Goal: Task Accomplishment & Management: Manage account settings

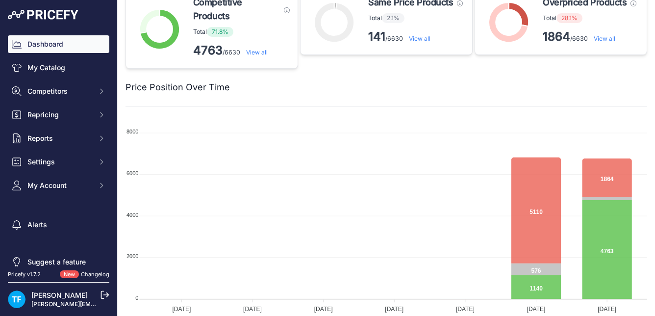
scroll to position [26, 0]
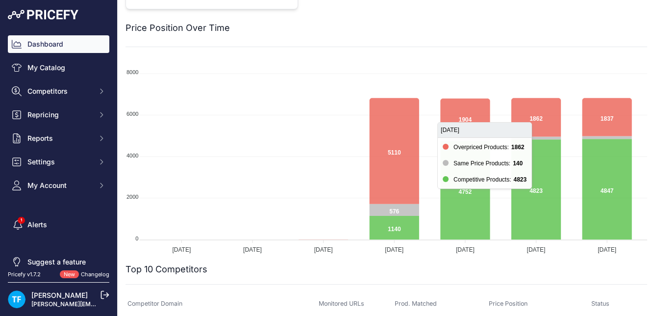
scroll to position [79, 0]
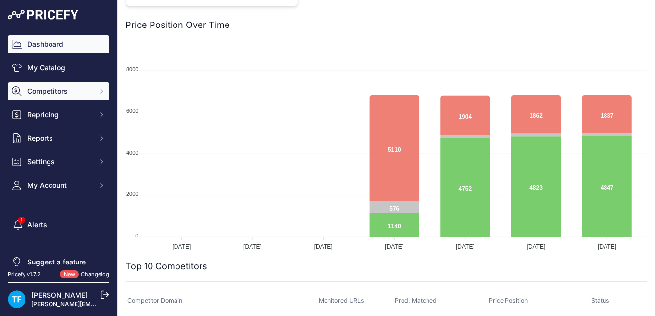
click at [70, 91] on span "Competitors" at bounding box center [59, 91] width 64 height 10
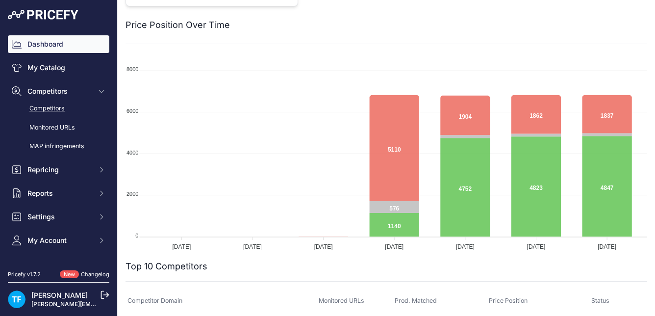
click at [59, 109] on link "Competitors" at bounding box center [59, 108] width 102 height 17
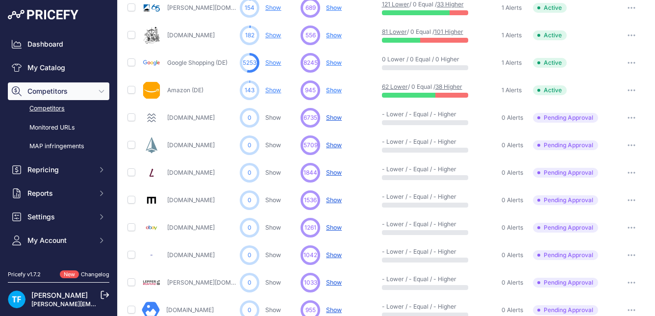
scroll to position [242, 0]
click at [629, 145] on icon "button" at bounding box center [628, 145] width 1 height 1
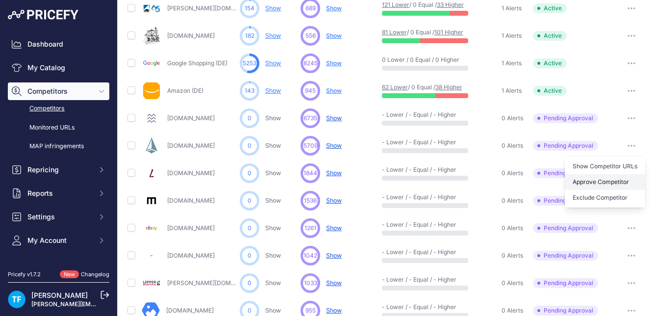
click at [604, 180] on button "Approve Competitor" at bounding box center [605, 182] width 80 height 16
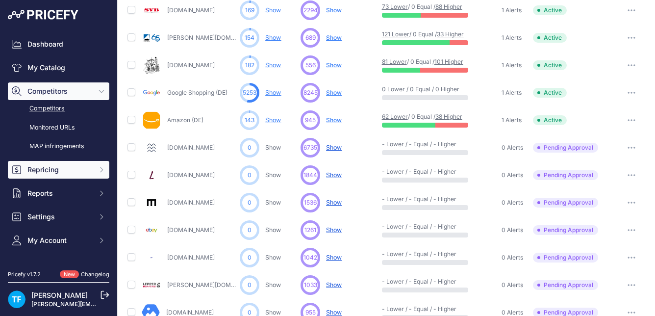
click at [59, 169] on span "Repricing" at bounding box center [59, 170] width 64 height 10
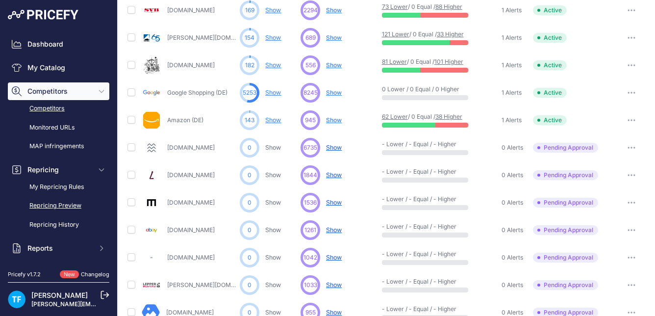
click at [71, 206] on link "Repricing Preview" at bounding box center [59, 205] width 102 height 17
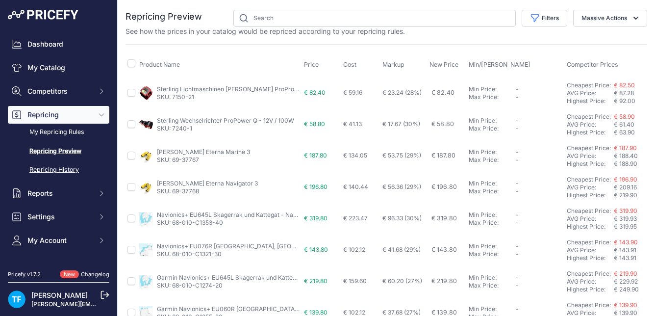
click at [74, 169] on link "Repricing History" at bounding box center [59, 169] width 102 height 17
click at [66, 168] on link "Repricing History" at bounding box center [59, 169] width 102 height 17
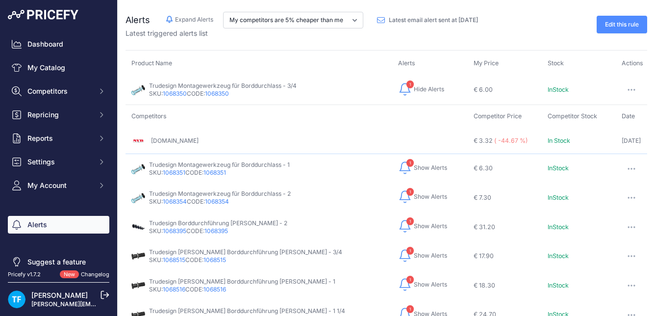
click at [623, 27] on link "Edit this rule" at bounding box center [622, 25] width 51 height 18
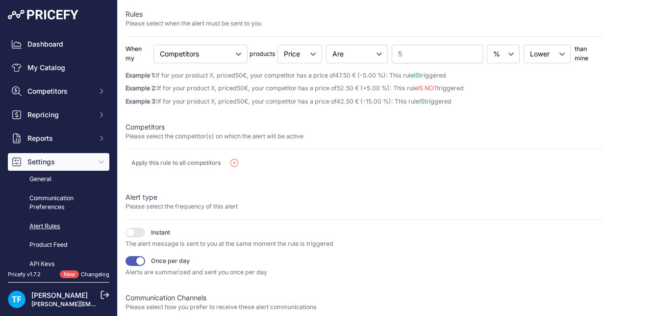
scroll to position [225, 0]
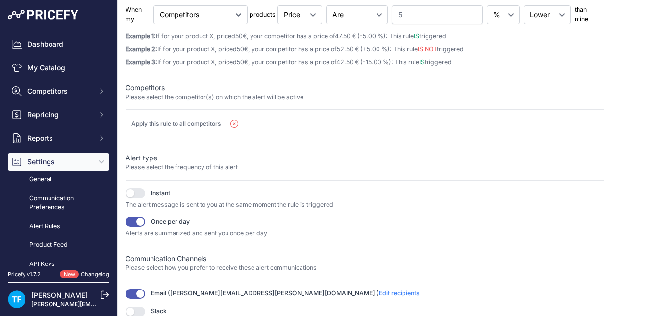
click at [379, 294] on span "Edit recipients" at bounding box center [399, 292] width 41 height 7
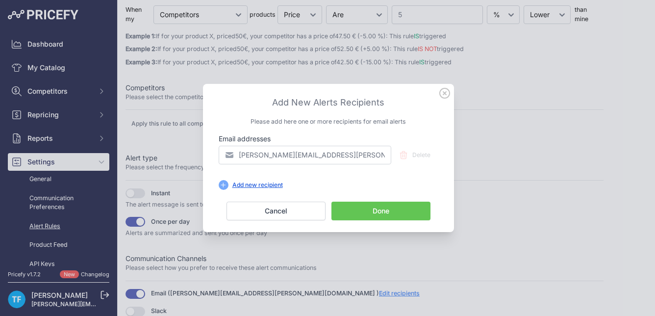
click at [275, 183] on div "Add new recipient" at bounding box center [258, 185] width 58 height 8
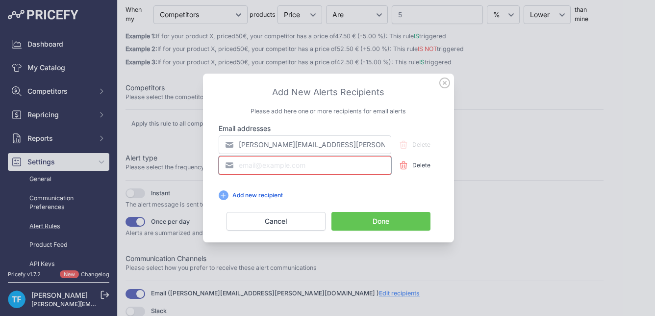
click at [291, 167] on input "email" at bounding box center [305, 165] width 173 height 19
type input "post@ocean-birds.de"
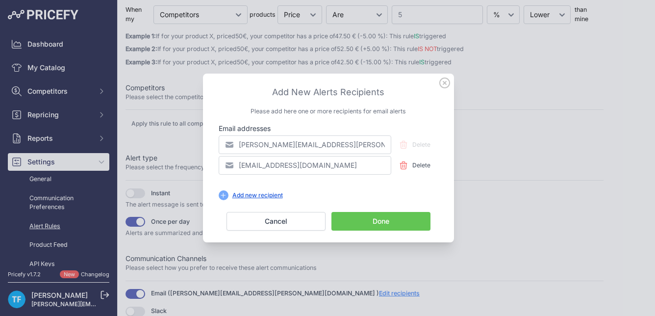
click at [379, 220] on button "Done" at bounding box center [381, 221] width 99 height 19
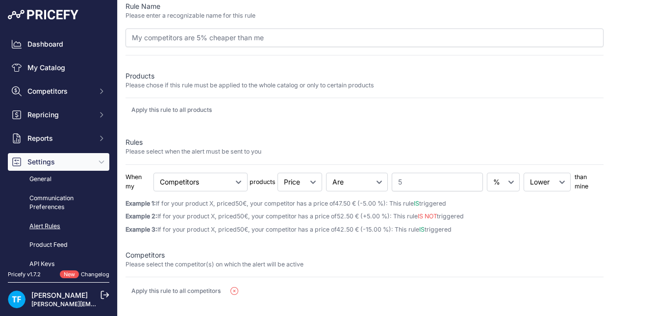
scroll to position [0, 0]
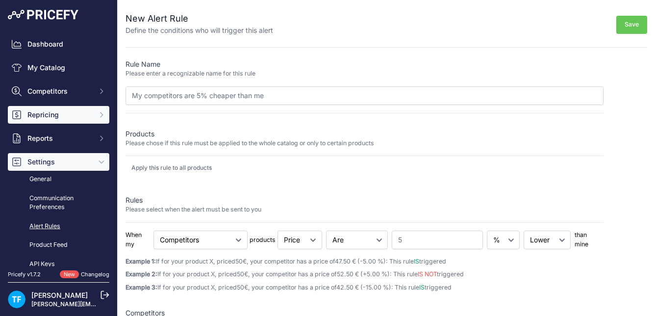
click at [54, 114] on span "Repricing" at bounding box center [59, 115] width 64 height 10
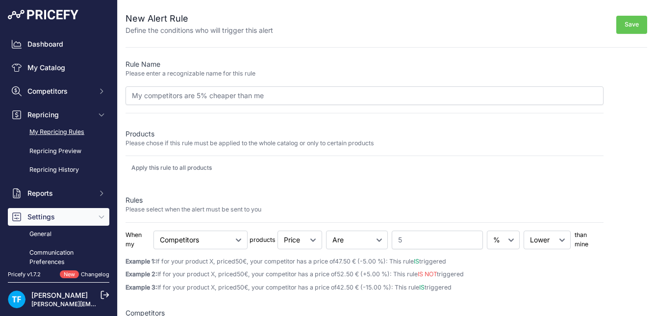
click at [80, 132] on link "My Repricing Rules" at bounding box center [59, 132] width 102 height 17
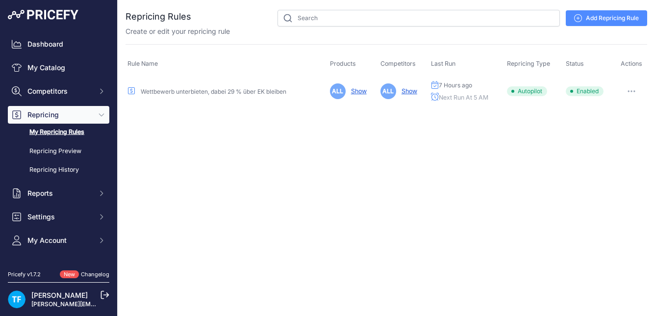
click at [635, 92] on button "button" at bounding box center [632, 91] width 20 height 14
click at [610, 108] on link "Edit" at bounding box center [614, 112] width 63 height 16
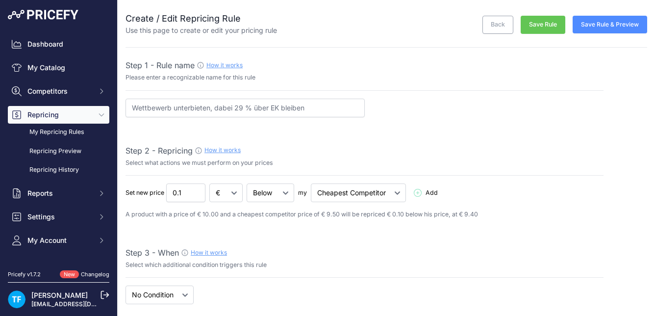
select select "5"
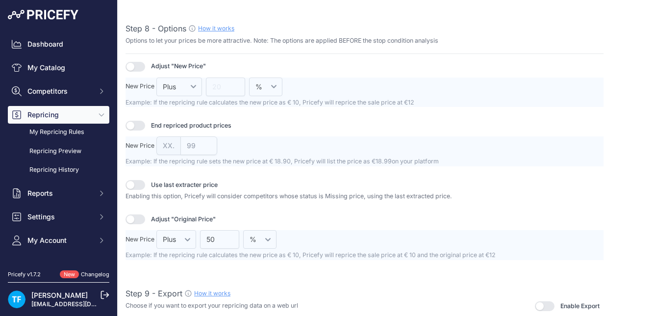
scroll to position [1358, 0]
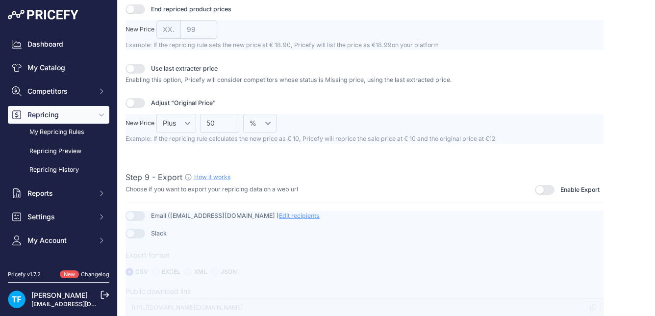
click at [132, 216] on div at bounding box center [365, 264] width 478 height 106
click at [137, 214] on div at bounding box center [365, 264] width 478 height 106
click at [247, 216] on div at bounding box center [365, 264] width 478 height 106
click at [549, 188] on button "button" at bounding box center [545, 190] width 20 height 10
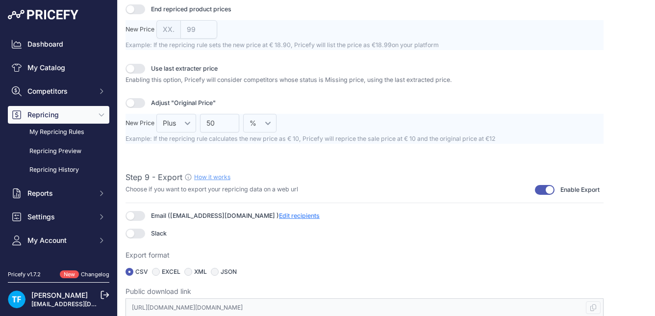
click at [545, 190] on button "button" at bounding box center [545, 190] width 20 height 10
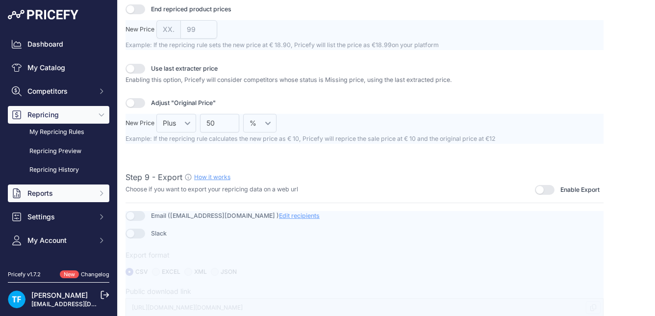
click at [61, 195] on span "Reports" at bounding box center [59, 193] width 64 height 10
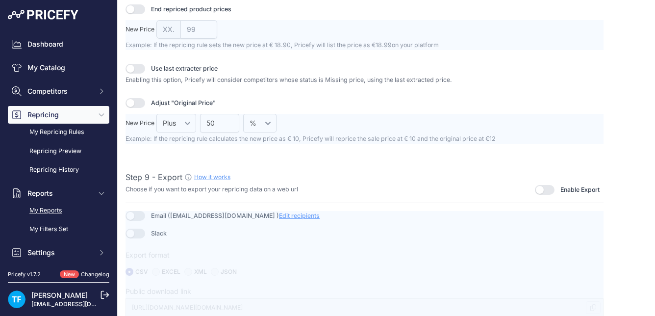
click at [63, 207] on link "My Reports" at bounding box center [59, 210] width 102 height 17
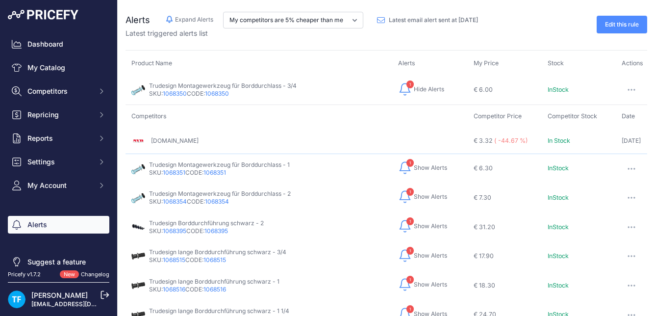
click at [633, 27] on link "Edit this rule" at bounding box center [622, 25] width 51 height 18
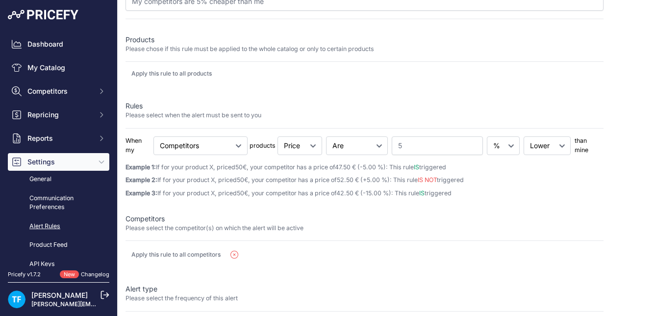
scroll to position [225, 0]
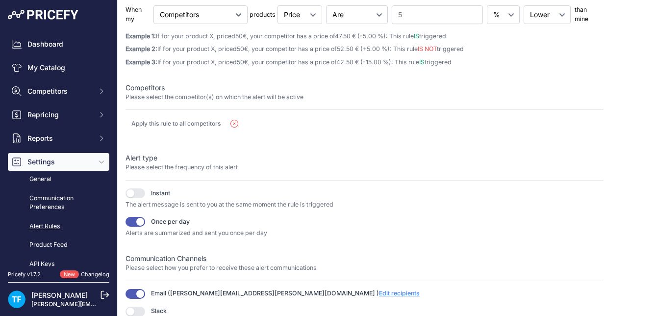
click at [379, 291] on span "Edit recipients" at bounding box center [399, 292] width 41 height 7
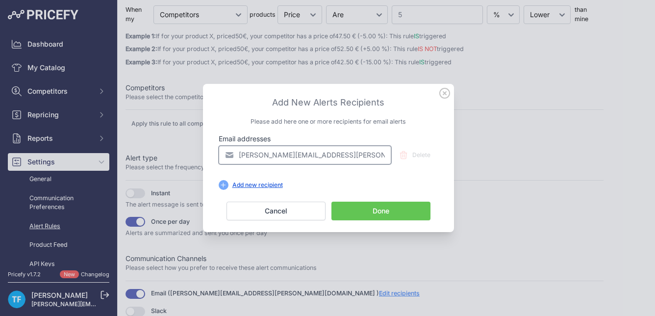
click at [335, 155] on input "[PERSON_NAME][EMAIL_ADDRESS][PERSON_NAME][DOMAIN_NAME]" at bounding box center [305, 155] width 173 height 19
click at [394, 183] on div "Add new recipient Recipients limit reached. Upgrade your profile to add new rec…" at bounding box center [329, 185] width 220 height 10
click at [271, 183] on div "Add new recipient" at bounding box center [258, 185] width 58 height 8
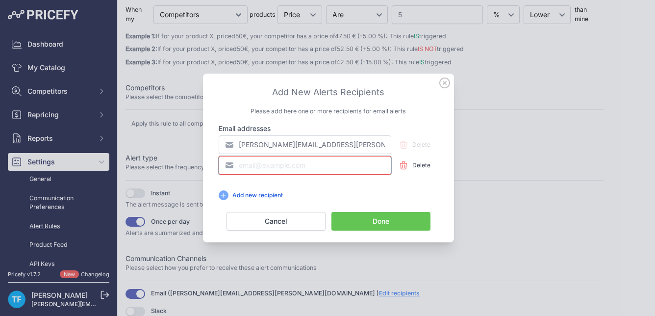
click at [295, 167] on input "email" at bounding box center [305, 165] width 173 height 19
type input "post@ocean-birds.de"
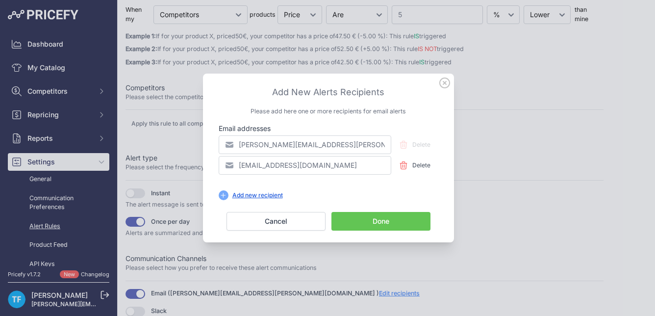
click at [374, 220] on button "Done" at bounding box center [381, 221] width 99 height 19
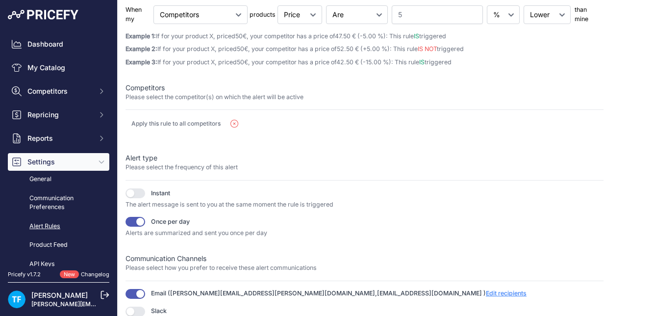
scroll to position [0, 0]
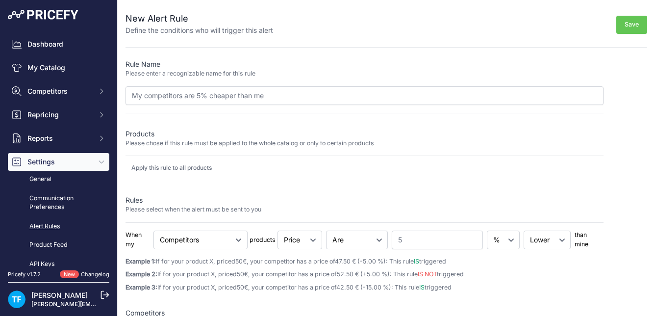
click at [628, 27] on button "Save" at bounding box center [631, 25] width 31 height 18
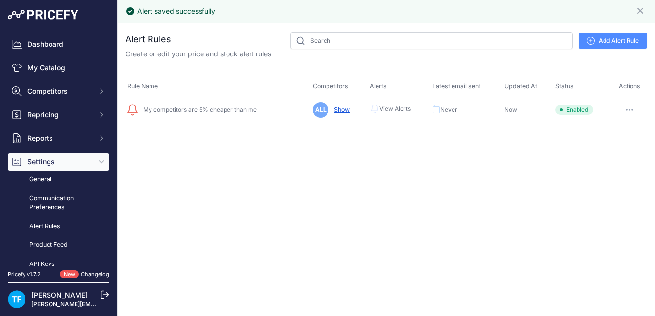
click at [632, 109] on icon "button" at bounding box center [632, 109] width 1 height 1
click at [609, 129] on link "Edit" at bounding box center [614, 131] width 63 height 16
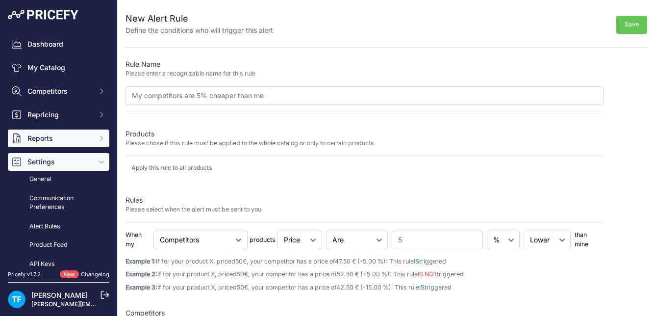
click at [83, 140] on span "Reports" at bounding box center [59, 138] width 64 height 10
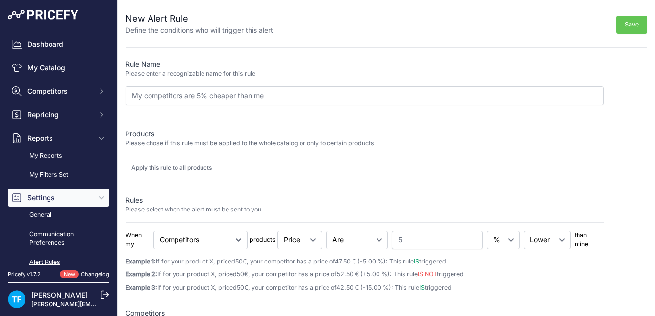
click at [220, 150] on div "Products Please chose if this rule must be applied to the whole catalog or only…" at bounding box center [365, 142] width 478 height 27
click at [636, 22] on button "Save" at bounding box center [631, 25] width 31 height 18
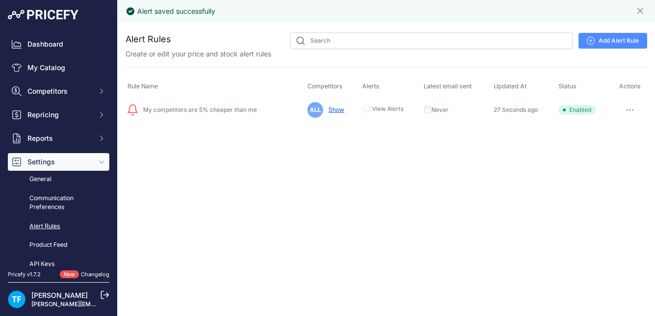
click at [49, 228] on link "Alert Rules" at bounding box center [59, 226] width 102 height 17
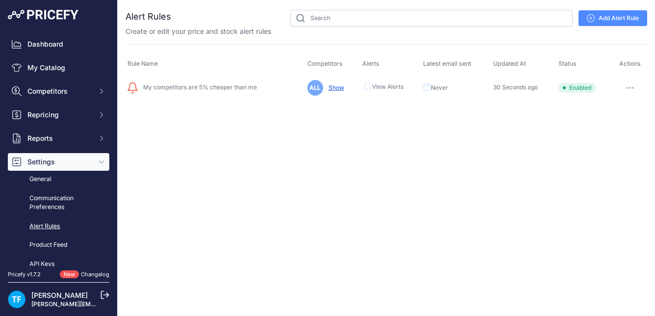
click at [632, 87] on icon "button" at bounding box center [630, 88] width 8 height 2
click at [614, 123] on link "Show Alerts" at bounding box center [614, 124] width 63 height 16
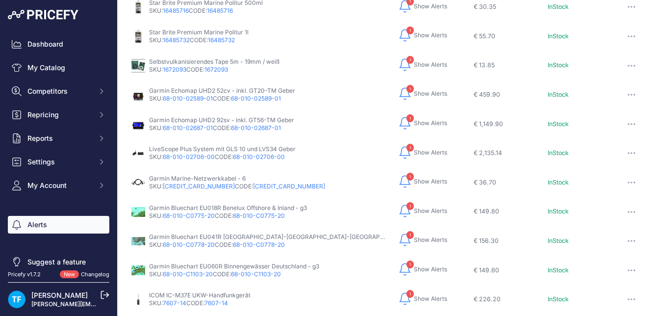
scroll to position [630, 0]
